Goal: Task Accomplishment & Management: Use online tool/utility

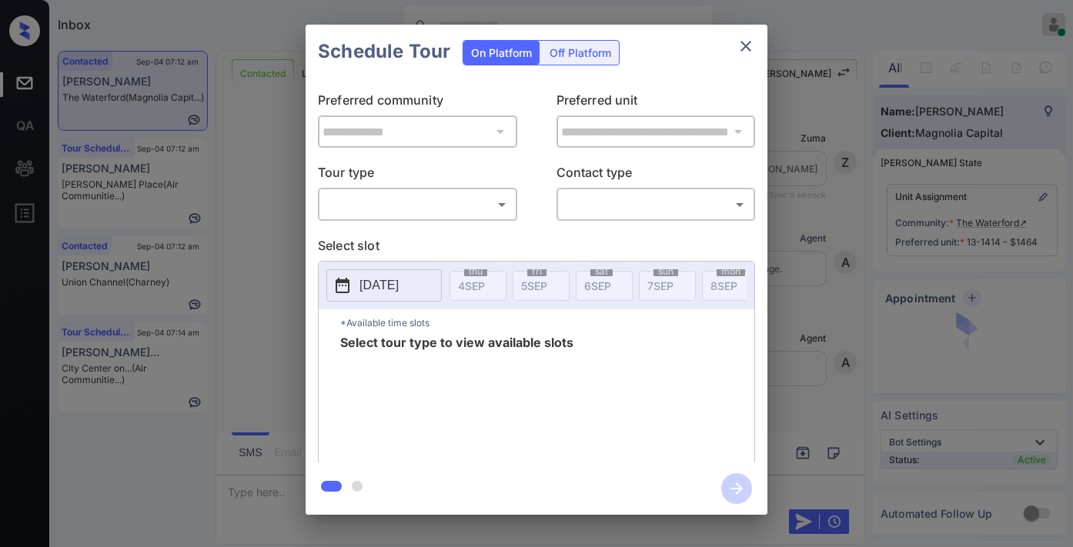
click at [427, 196] on body "Inbox [PERSON_NAME] Online Set yourself offline Set yourself on break Profile S…" at bounding box center [536, 273] width 1073 height 547
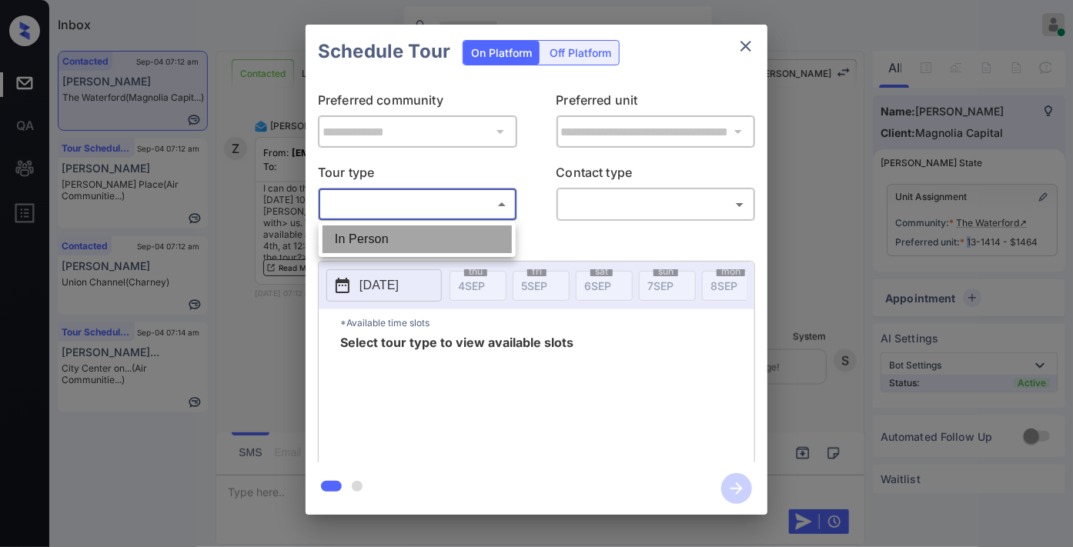
click at [429, 231] on li "In Person" at bounding box center [417, 240] width 189 height 28
type input "********"
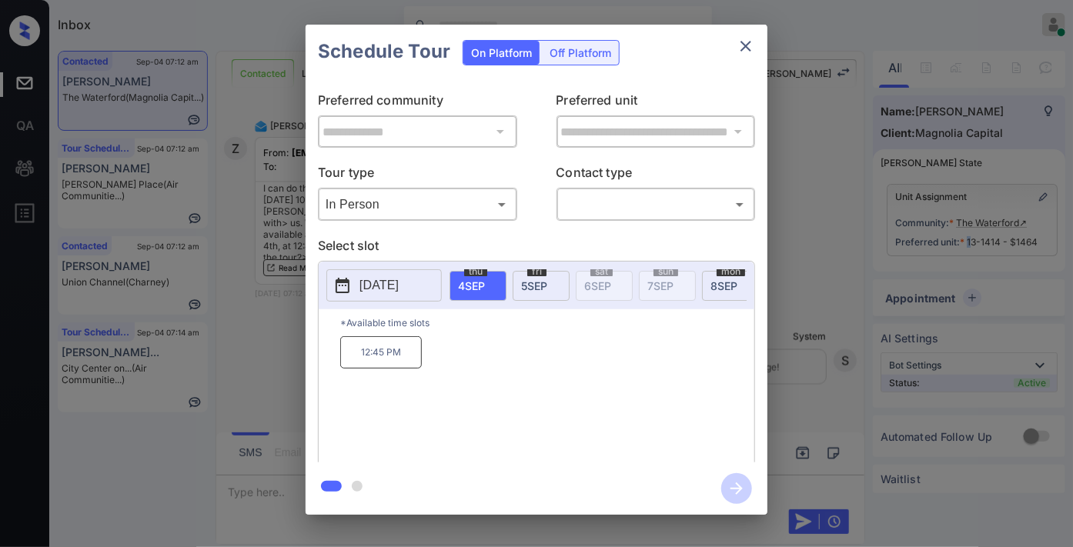
click at [399, 291] on p "[DATE]" at bounding box center [378, 285] width 39 height 18
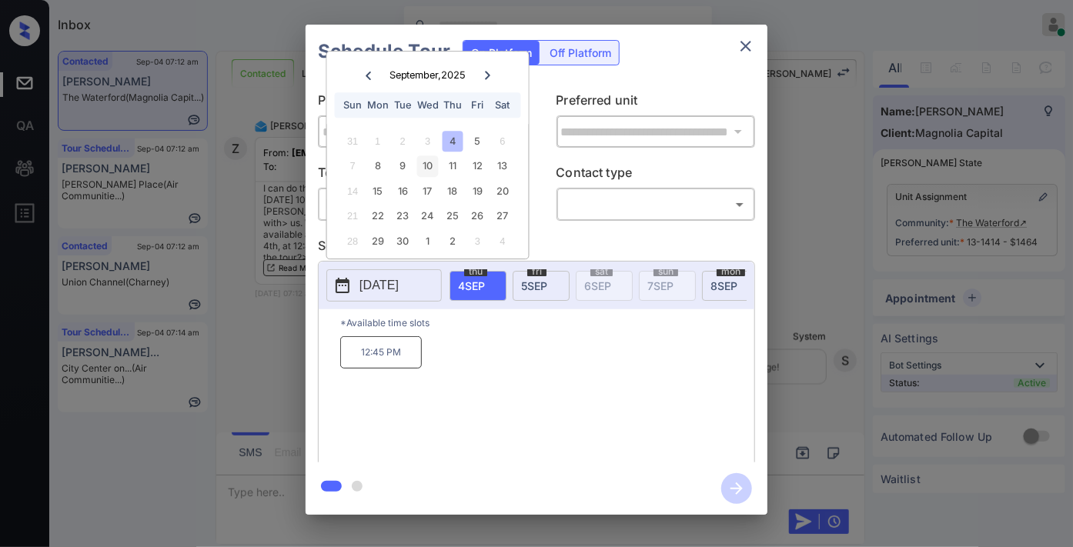
click at [433, 173] on div "10" at bounding box center [427, 166] width 21 height 21
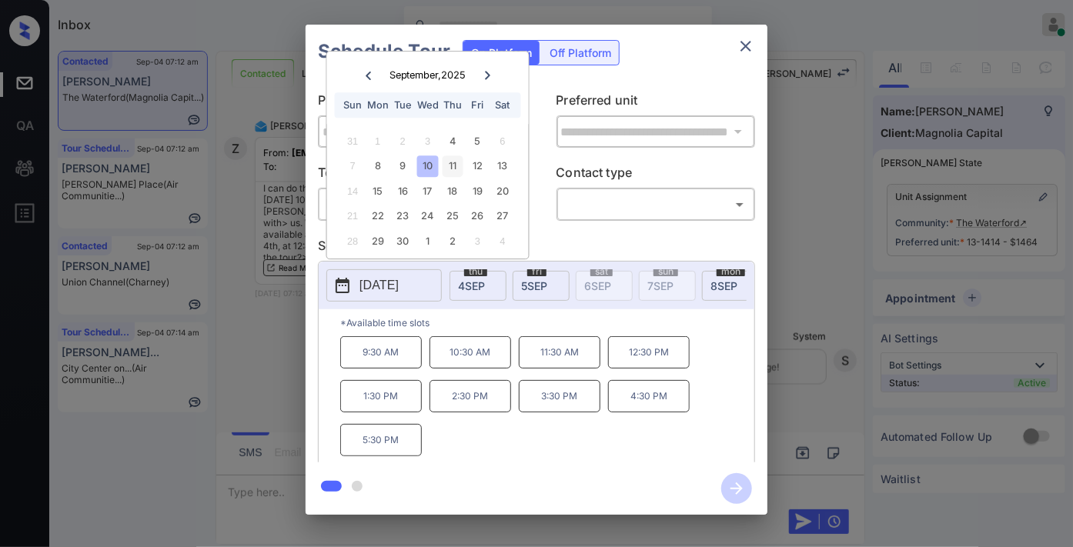
click at [457, 172] on div "11" at bounding box center [453, 166] width 21 height 21
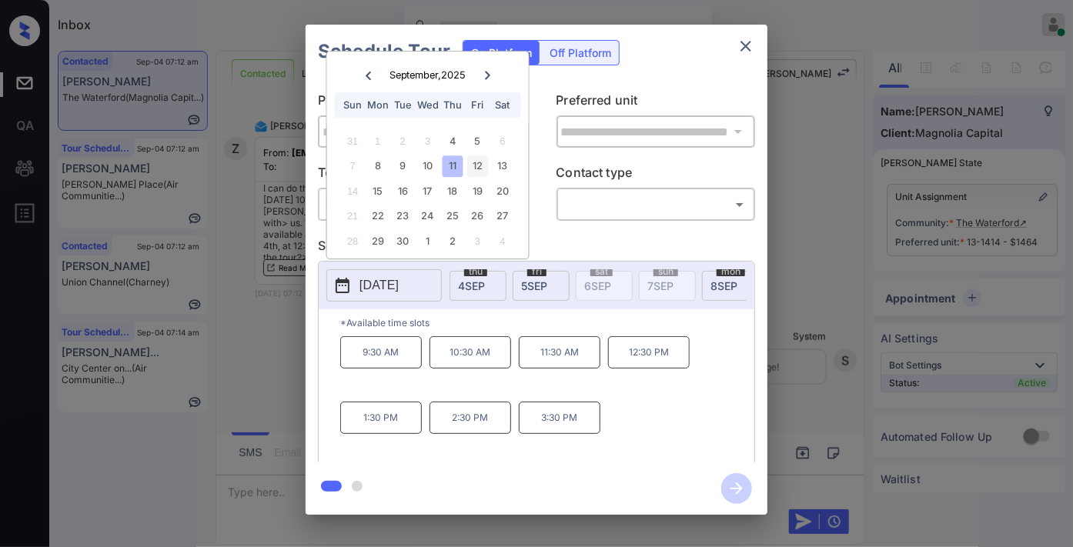
click at [473, 170] on div "12" at bounding box center [477, 166] width 21 height 21
click at [431, 163] on div "10" at bounding box center [427, 166] width 21 height 21
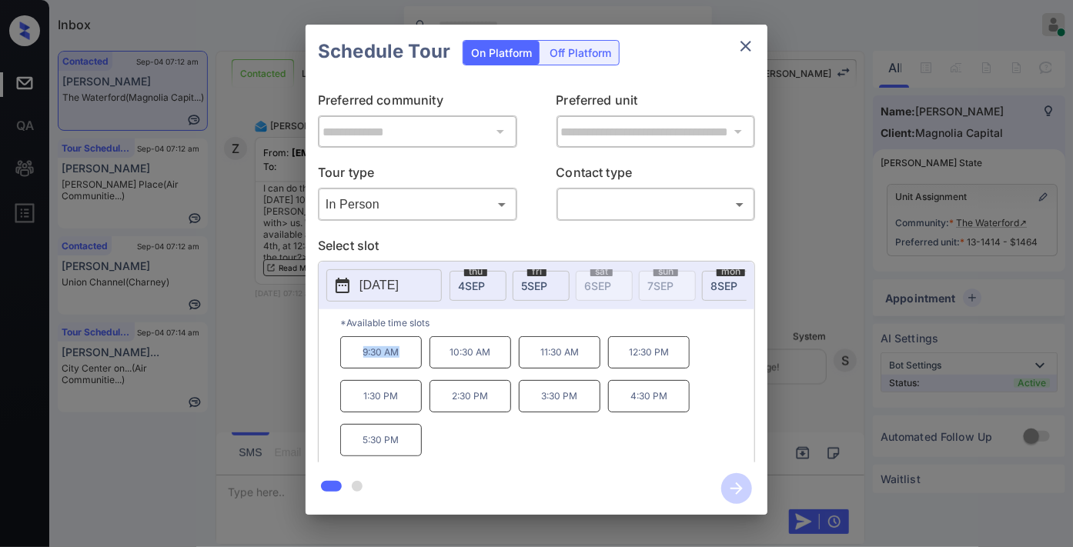
drag, startPoint x: 411, startPoint y: 367, endPoint x: 349, endPoint y: 367, distance: 62.3
click at [349, 367] on p "9:30 AM" at bounding box center [381, 352] width 82 height 32
copy p "9:30 AM"
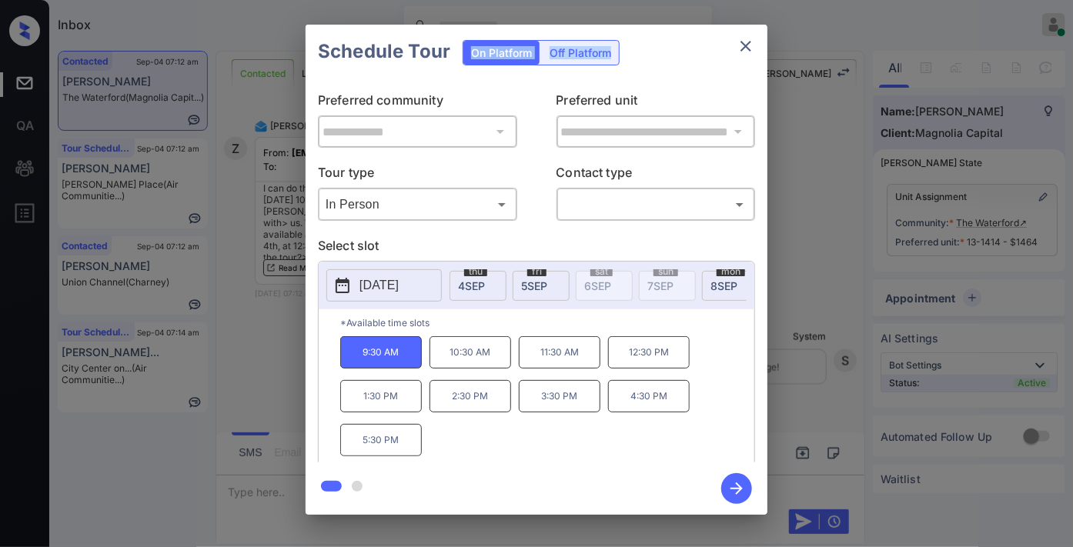
drag, startPoint x: 759, startPoint y: 35, endPoint x: 737, endPoint y: 55, distance: 30.0
click at [754, 35] on div "Schedule Tour On Platform Off Platform" at bounding box center [537, 52] width 462 height 54
click at [737, 56] on button "close" at bounding box center [745, 46] width 31 height 31
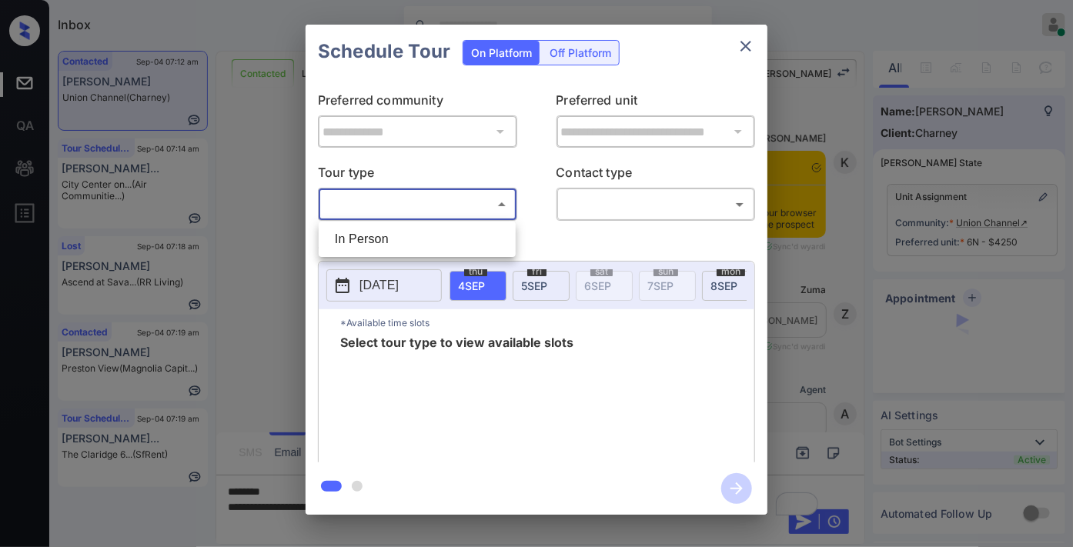
scroll to position [4695, 0]
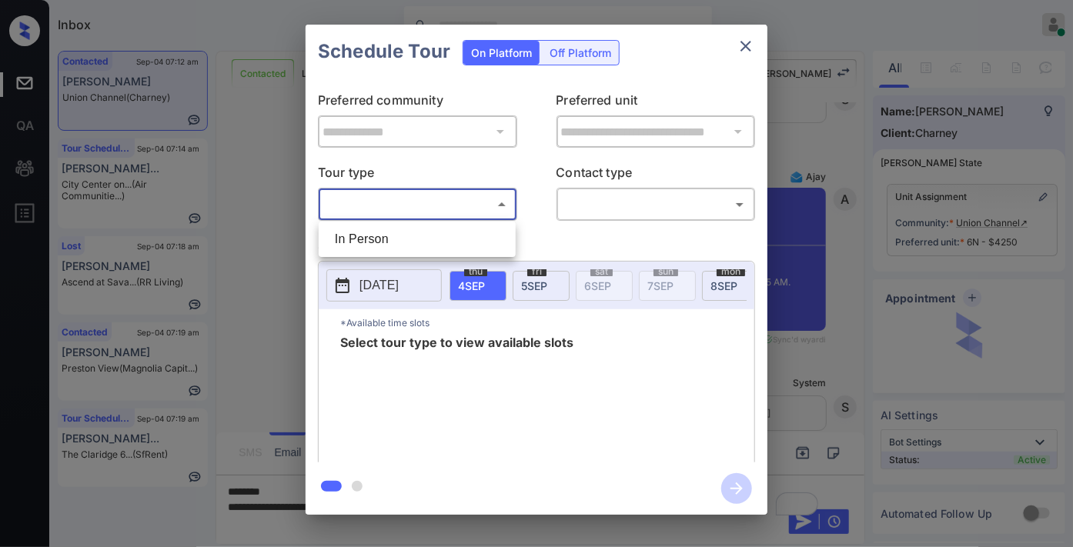
click at [460, 229] on li "In Person" at bounding box center [417, 240] width 189 height 28
type input "********"
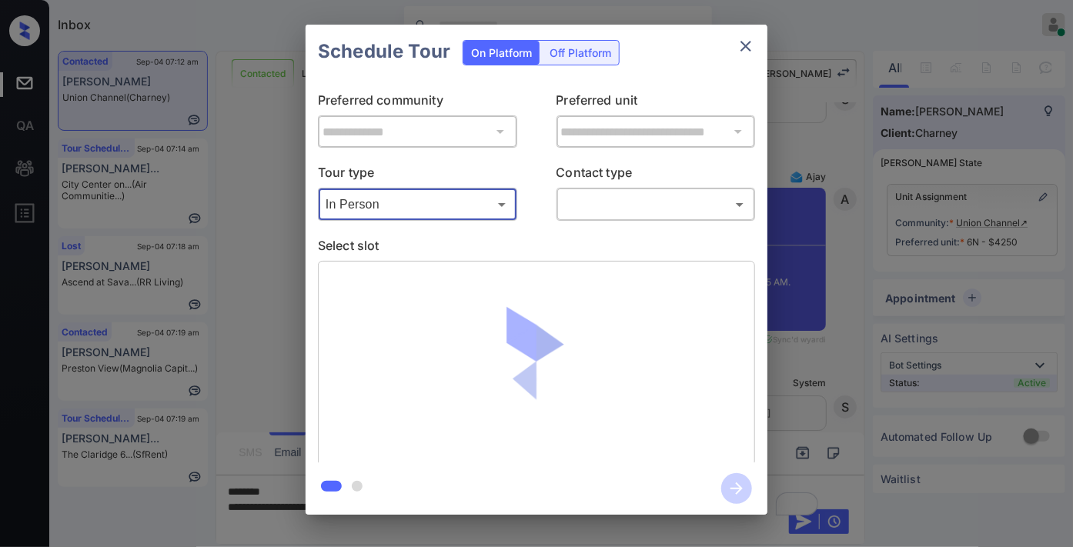
click at [622, 206] on body "Inbox Samantha Soliven Online Set yourself offline Set yourself on break Profil…" at bounding box center [536, 273] width 1073 height 547
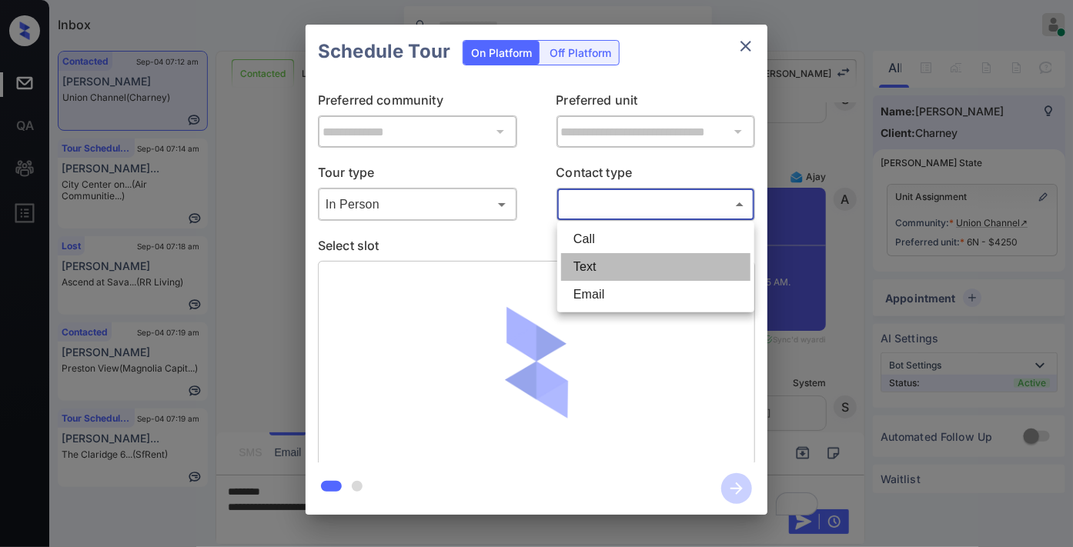
click at [617, 279] on li "Text" at bounding box center [655, 267] width 189 height 28
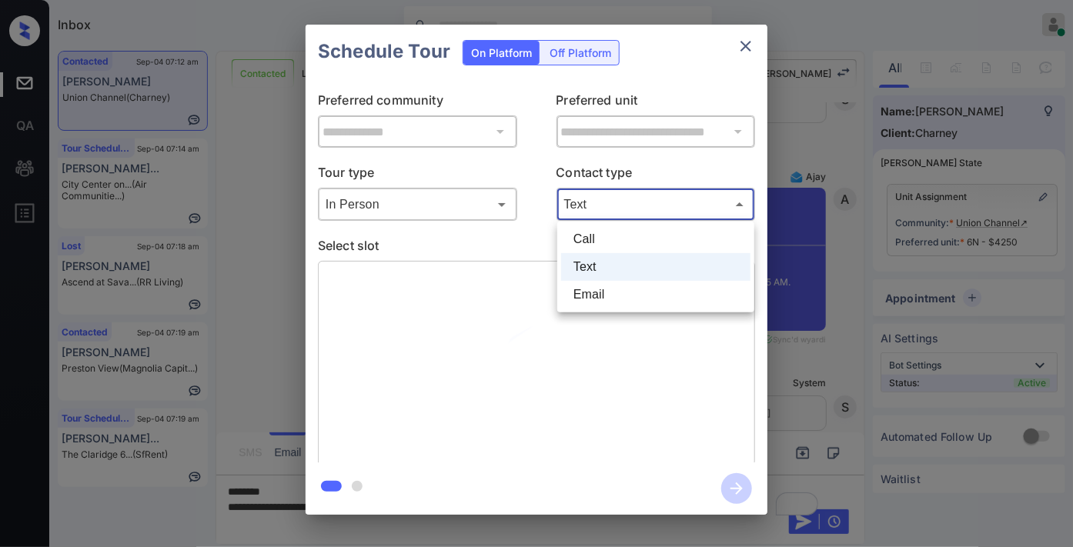
click at [613, 203] on body "Inbox Samantha Soliven Online Set yourself offline Set yourself on break Profil…" at bounding box center [536, 273] width 1073 height 547
click at [613, 289] on li "Email" at bounding box center [655, 295] width 189 height 28
type input "*****"
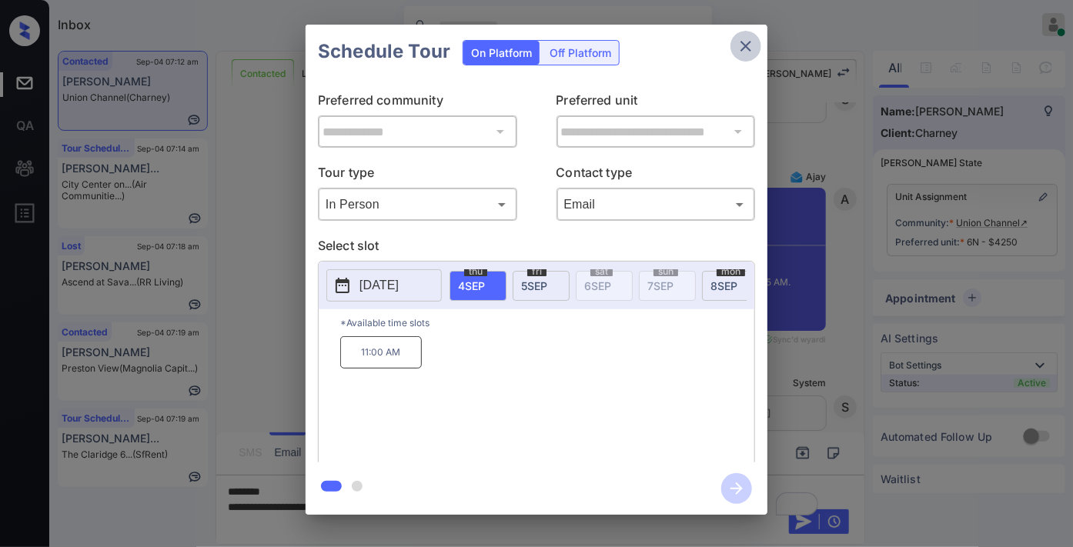
click at [753, 37] on icon "close" at bounding box center [746, 46] width 18 height 18
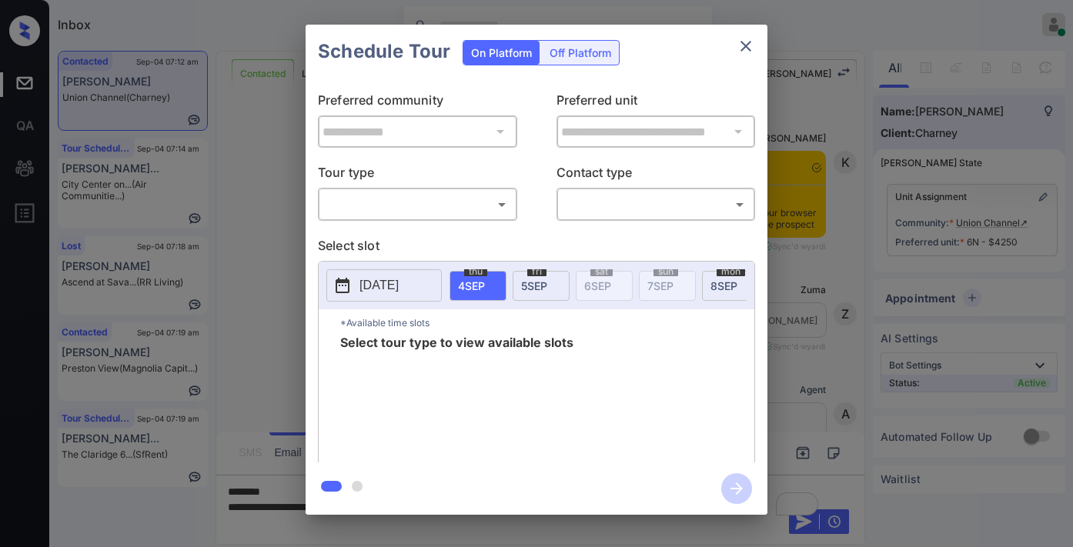
click at [443, 204] on body "Inbox Samantha Soliven Online Set yourself offline Set yourself on break Profil…" at bounding box center [536, 273] width 1073 height 547
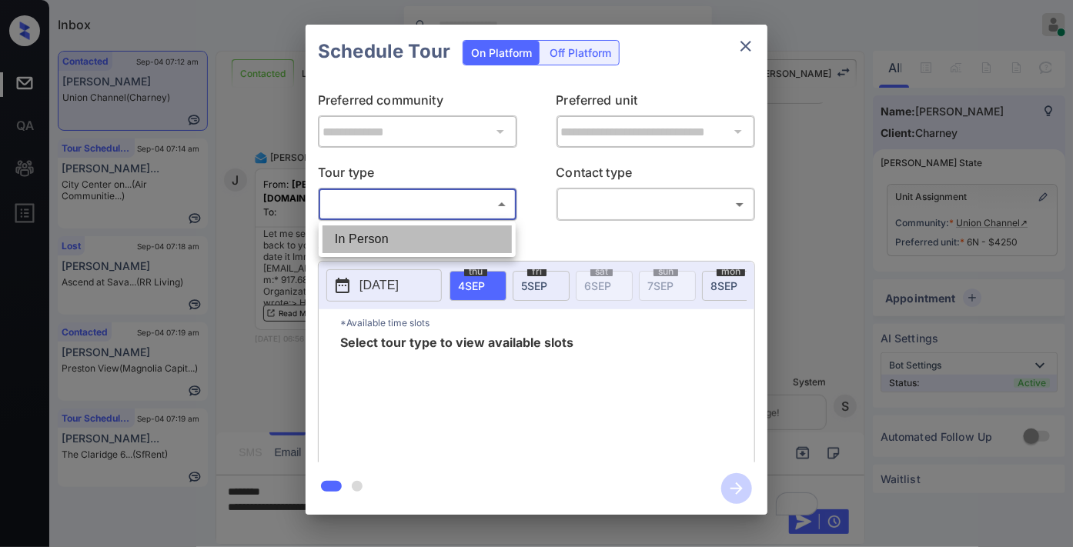
click at [435, 243] on li "In Person" at bounding box center [417, 240] width 189 height 28
type input "********"
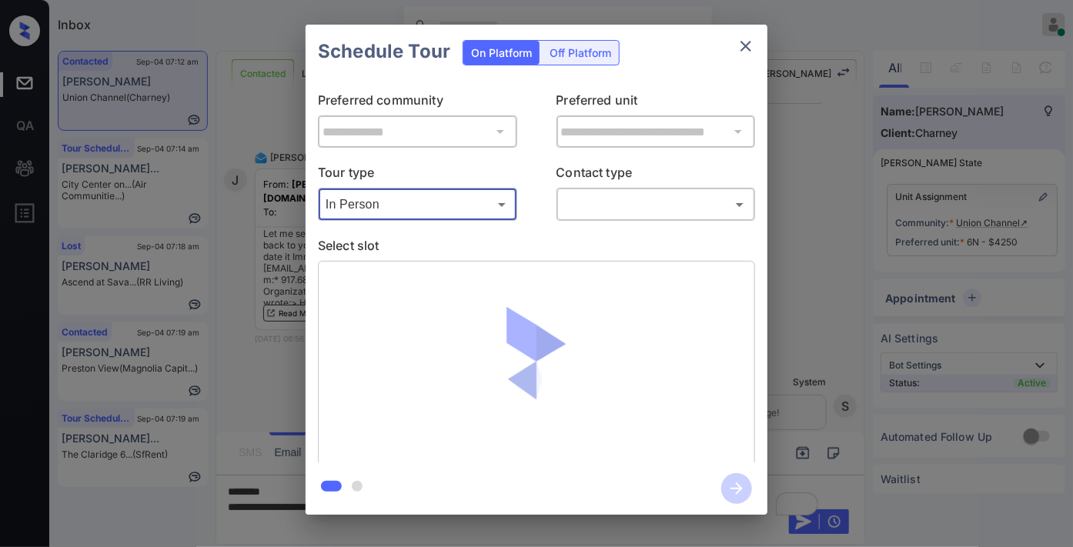
click at [606, 210] on body "Inbox Samantha Soliven Online Set yourself offline Set yourself on break Profil…" at bounding box center [536, 273] width 1073 height 547
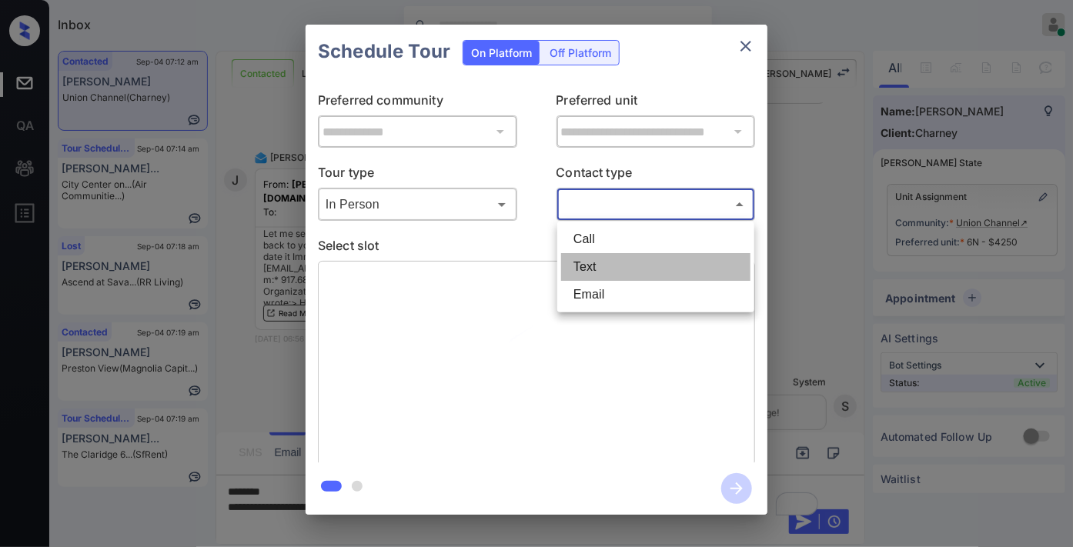
click at [606, 262] on li "Text" at bounding box center [655, 267] width 189 height 28
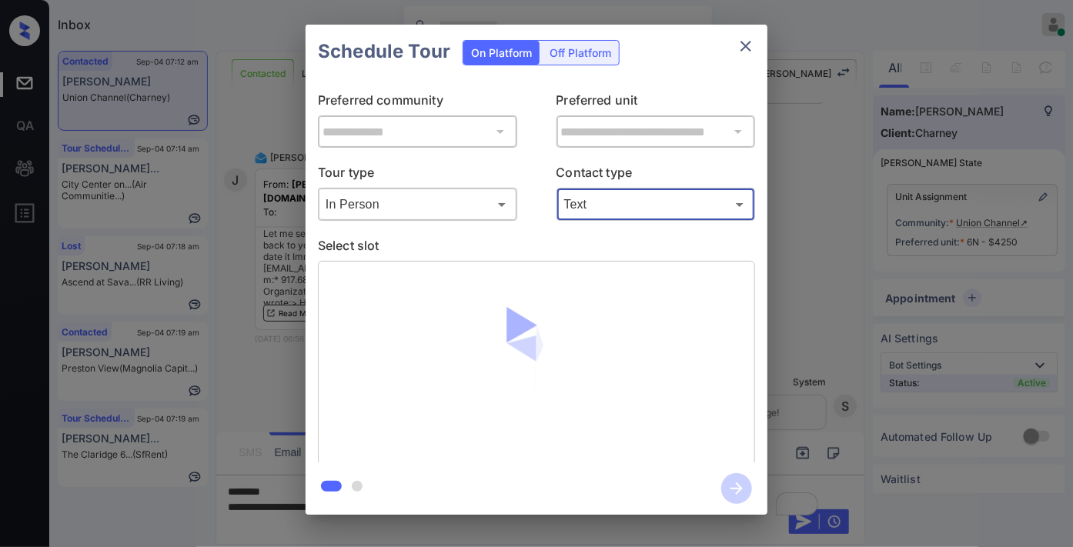
click at [620, 205] on body "Inbox Samantha Soliven Online Set yourself offline Set yourself on break Profil…" at bounding box center [536, 273] width 1073 height 547
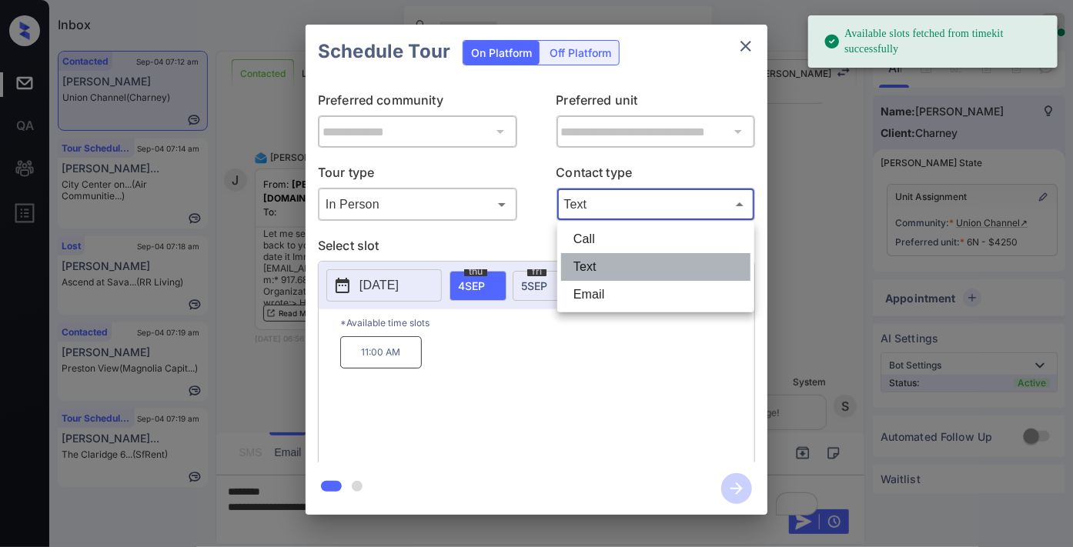
click at [613, 281] on ul "Call Text Email" at bounding box center [655, 267] width 197 height 91
click at [618, 303] on li "Email" at bounding box center [655, 295] width 189 height 28
type input "*****"
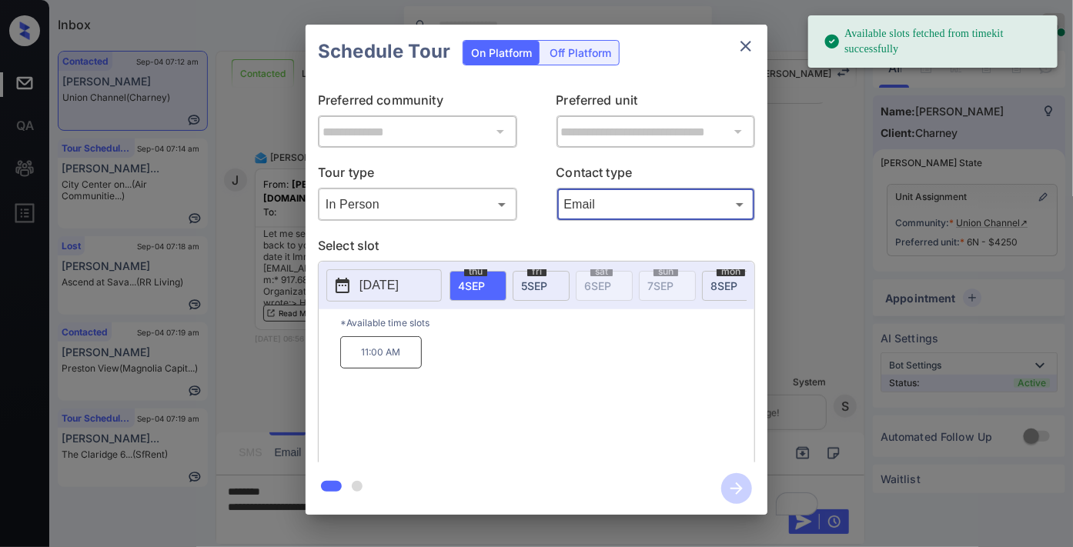
click at [529, 279] on span "5 SEP" at bounding box center [534, 285] width 26 height 13
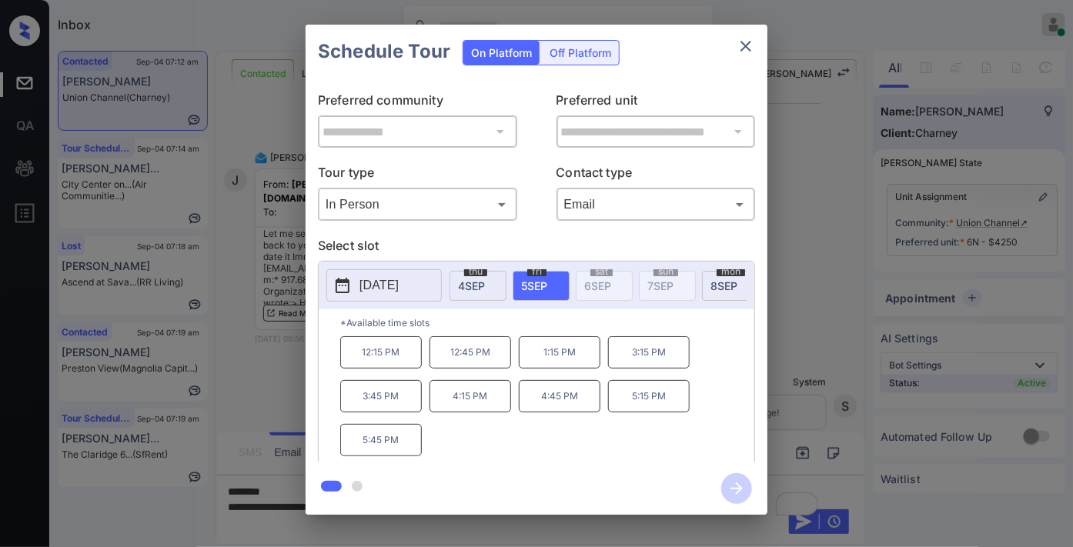
click at [476, 266] on div "2025-09-05 thu 4 SEP fri 5 SEP sat 6 SEP sun 7 SEP mon 8 SEP tue 9 SEP wed 10 S…" at bounding box center [537, 286] width 436 height 48
click at [485, 296] on div "thu 4 SEP" at bounding box center [478, 286] width 57 height 30
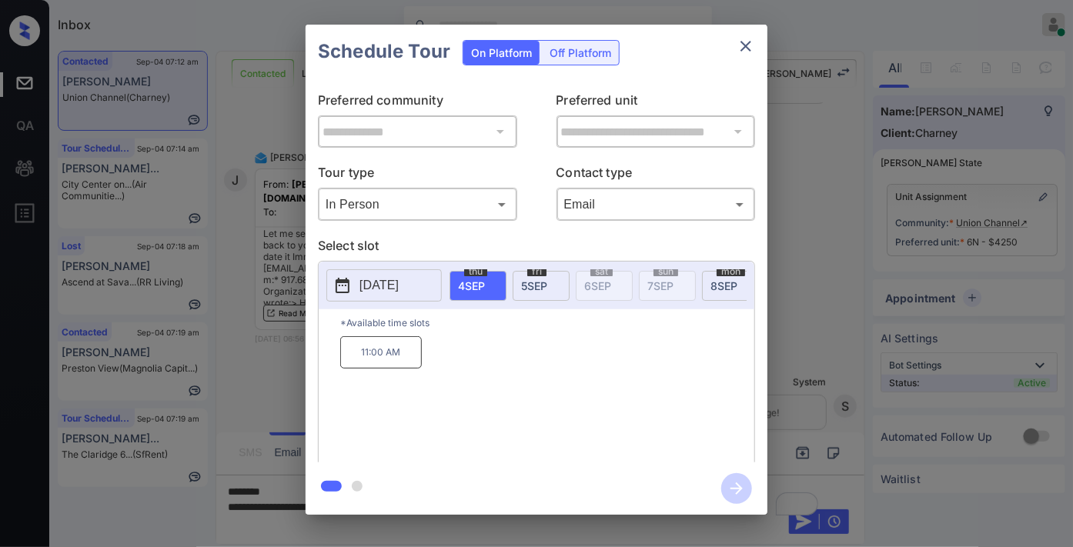
click at [374, 369] on p "11:00 AM" at bounding box center [381, 352] width 82 height 32
click at [726, 478] on icon "button" at bounding box center [736, 488] width 31 height 31
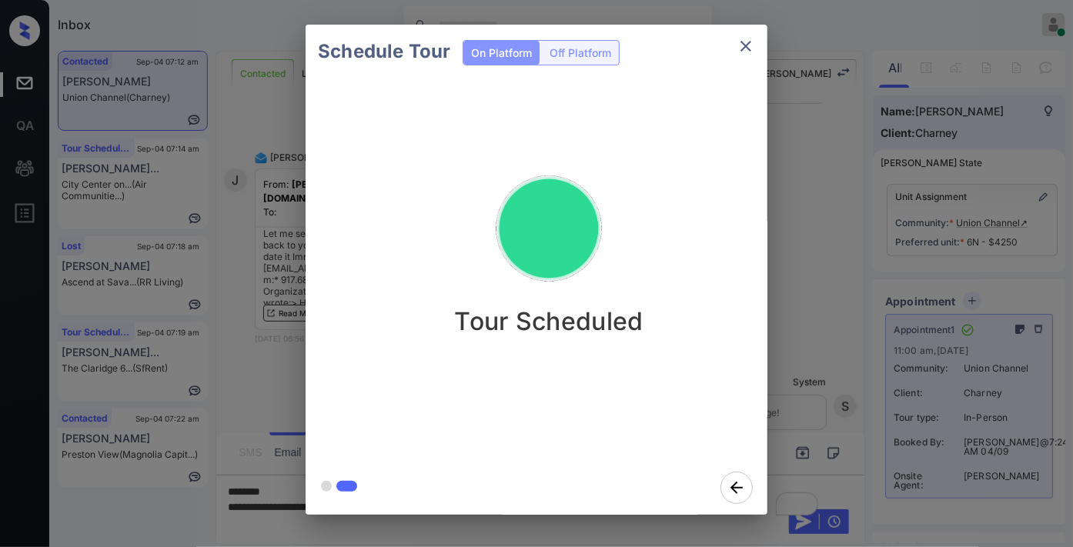
click at [747, 50] on icon "close" at bounding box center [746, 46] width 18 height 18
